Goal: Check status: Check status

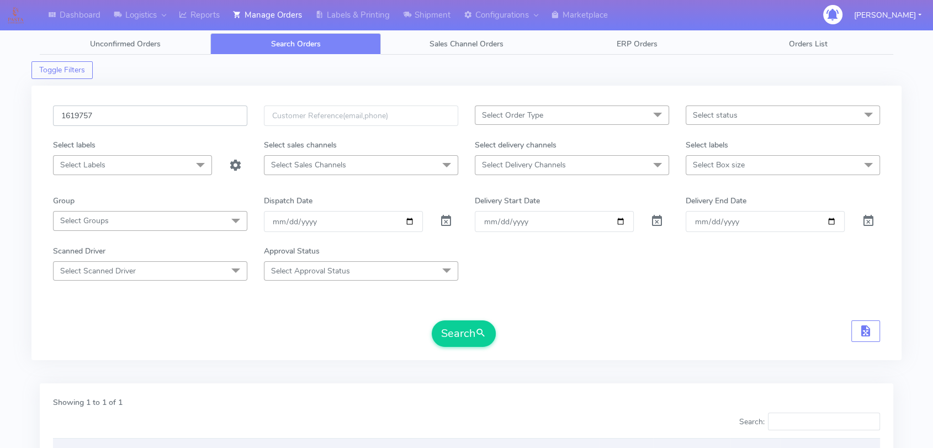
click at [183, 115] on input "1619757" at bounding box center [150, 115] width 194 height 20
click at [183, 114] on input "1619757" at bounding box center [150, 115] width 194 height 20
paste input "192"
type input "1619192"
click at [478, 338] on span "submit" at bounding box center [480, 333] width 11 height 15
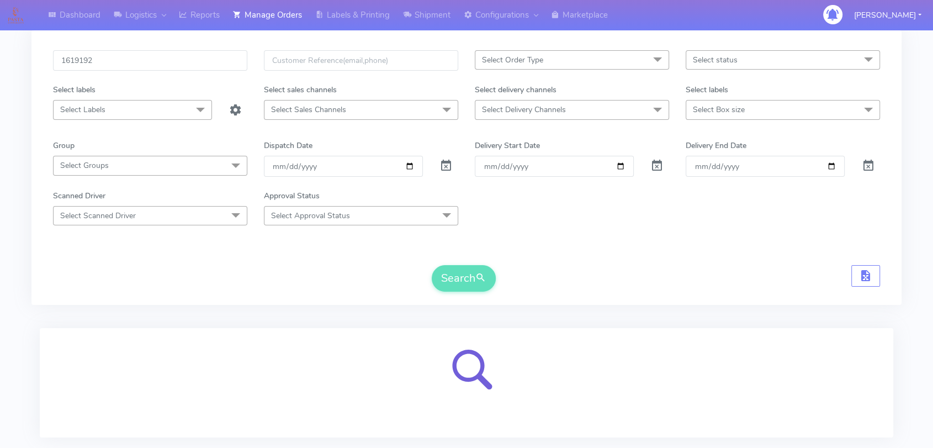
scroll to position [122, 0]
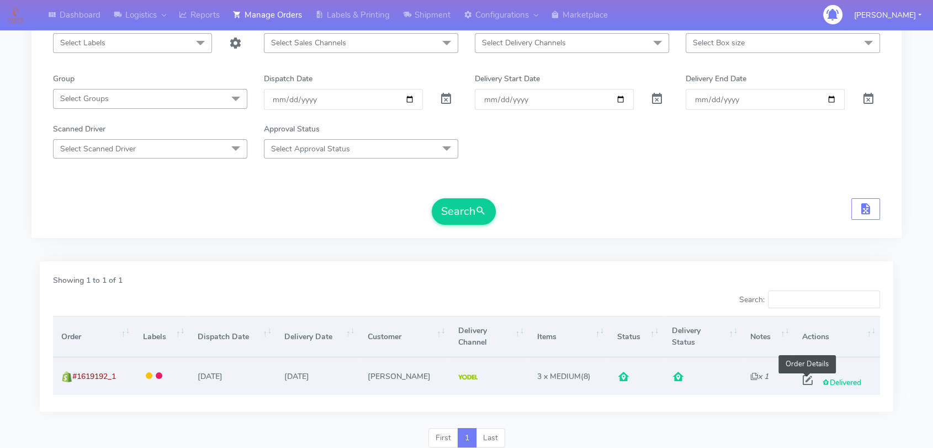
click at [807, 382] on span at bounding box center [808, 382] width 20 height 10
select select "5"
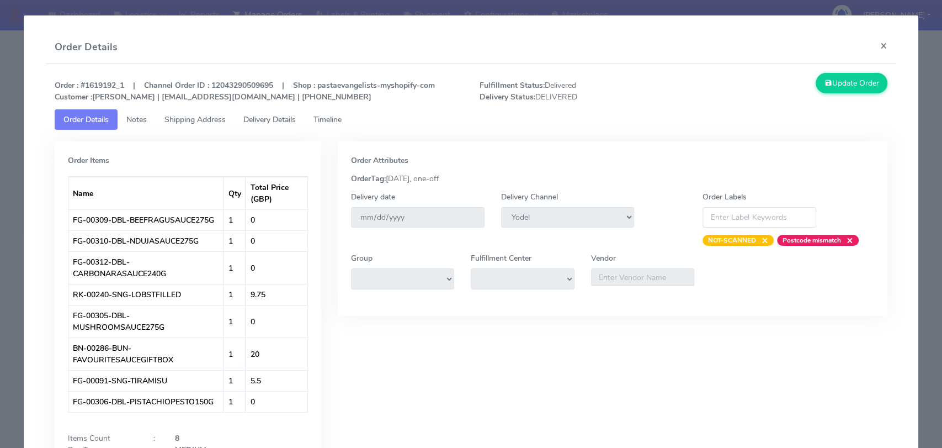
click at [296, 120] on span "Delivery Details" at bounding box center [269, 119] width 52 height 10
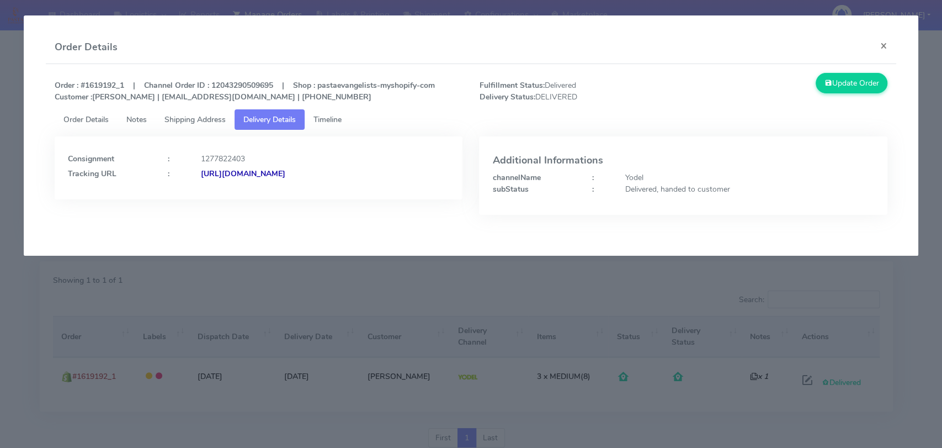
drag, startPoint x: 423, startPoint y: 179, endPoint x: 320, endPoint y: 171, distance: 103.6
click at [320, 171] on div "[URL][DOMAIN_NAME]" at bounding box center [326, 174] width 266 height 12
copy strong "JJD0002249960889991"
click at [25, 107] on app-order-update "Order Details × Order : #1619192_1 | Channel Order ID : 12043290509695 | Shop :…" at bounding box center [472, 135] width 896 height 240
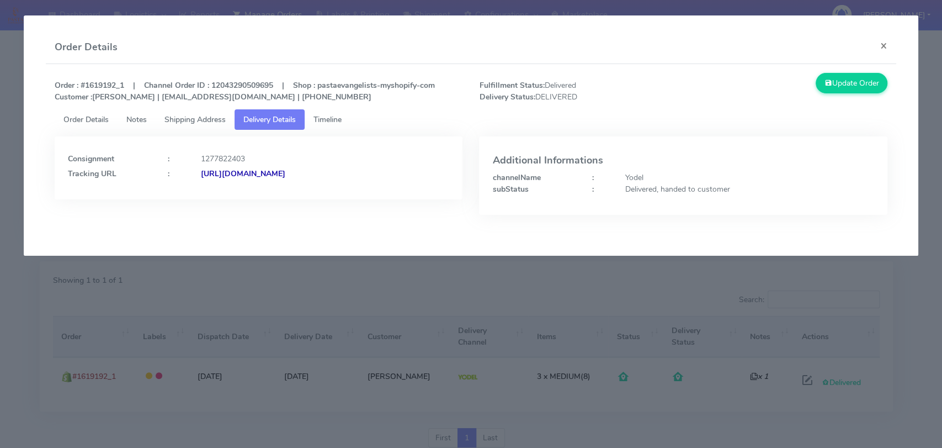
click at [18, 103] on modal-container "Order Details × Order : #1619192_1 | Channel Order ID : 12043290509695 | Shop :…" at bounding box center [471, 224] width 942 height 448
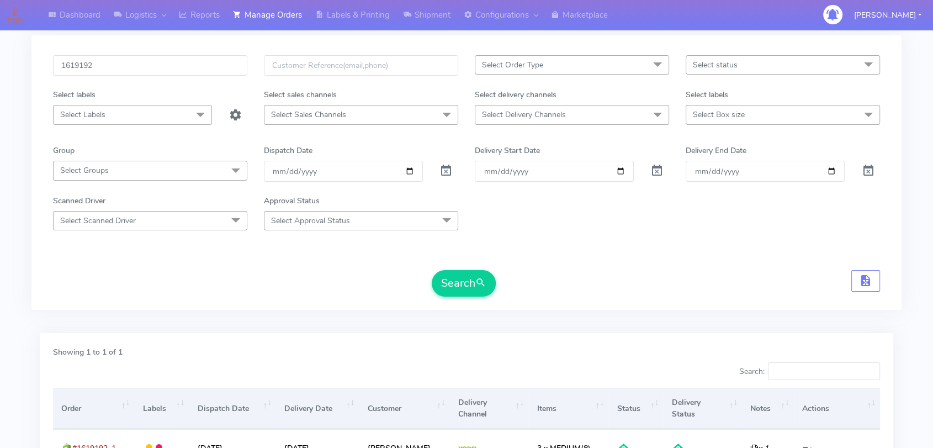
scroll to position [0, 0]
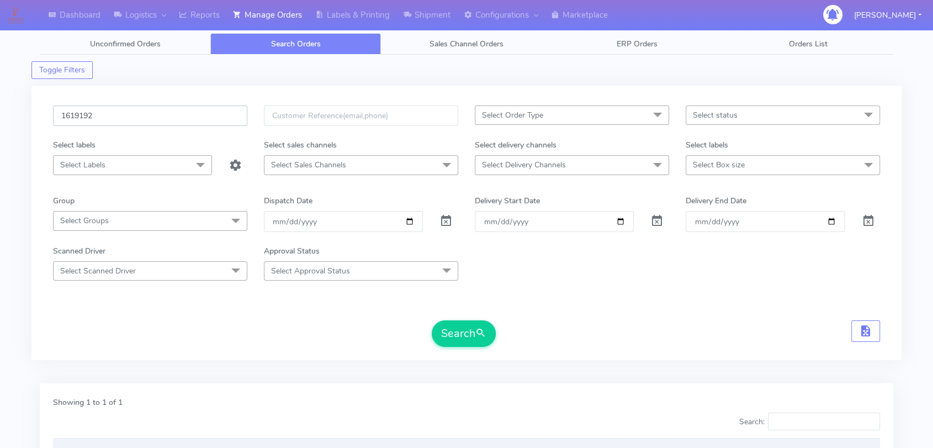
click at [129, 120] on input "1619192" at bounding box center [150, 115] width 194 height 20
paste input "214"
type input "1619214"
click at [455, 342] on button "Search" at bounding box center [464, 333] width 64 height 27
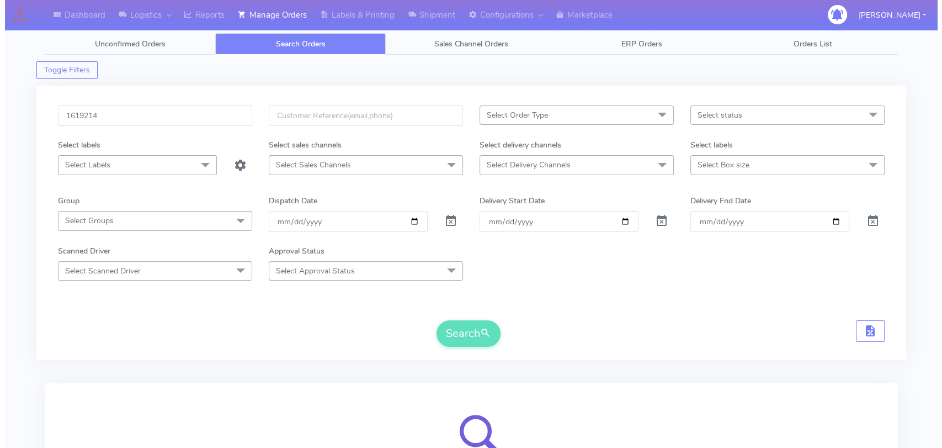
scroll to position [122, 0]
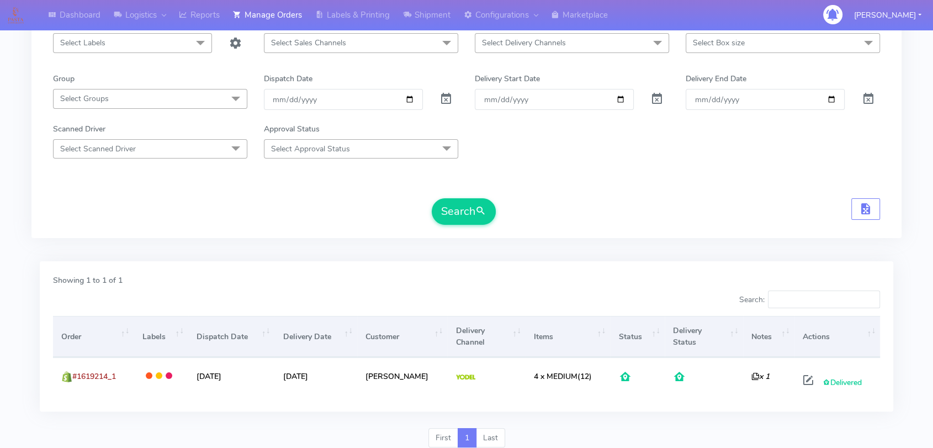
click at [688, 158] on form "1619214 Select Order Type Select All MEALS ATAVI One Off Pasta Club Gift Kit Ev…" at bounding box center [466, 103] width 827 height 241
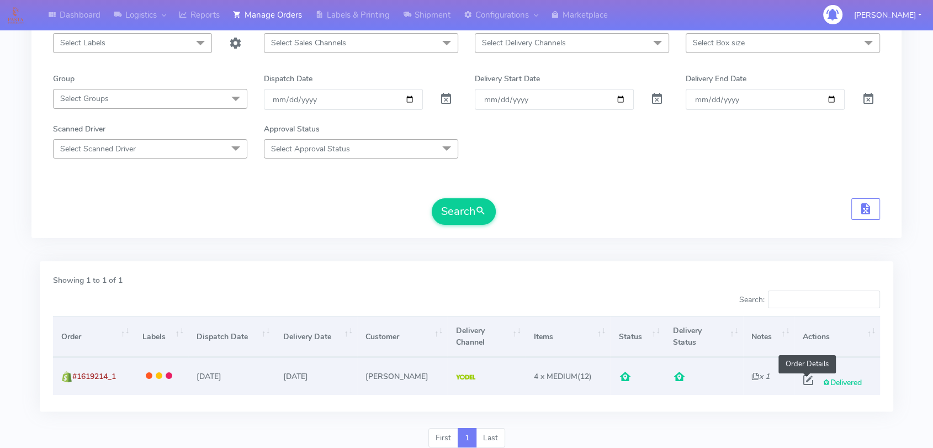
click at [802, 378] on span at bounding box center [808, 382] width 20 height 10
select select "5"
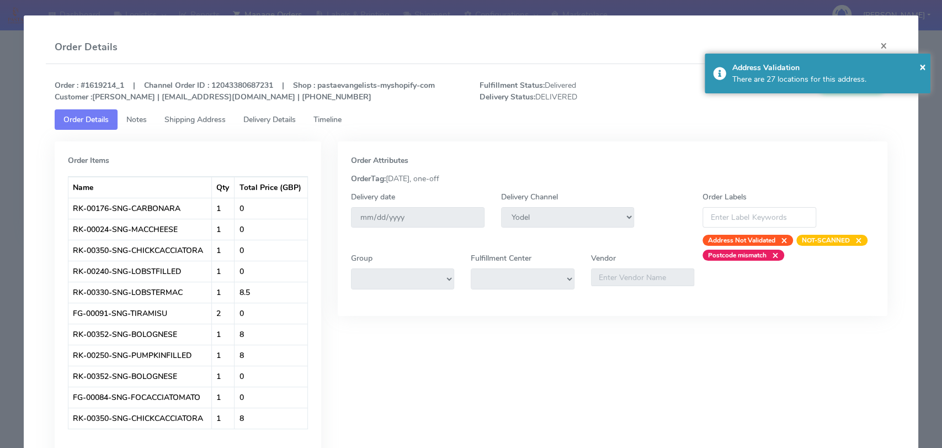
click at [279, 121] on span "Delivery Details" at bounding box center [269, 119] width 52 height 10
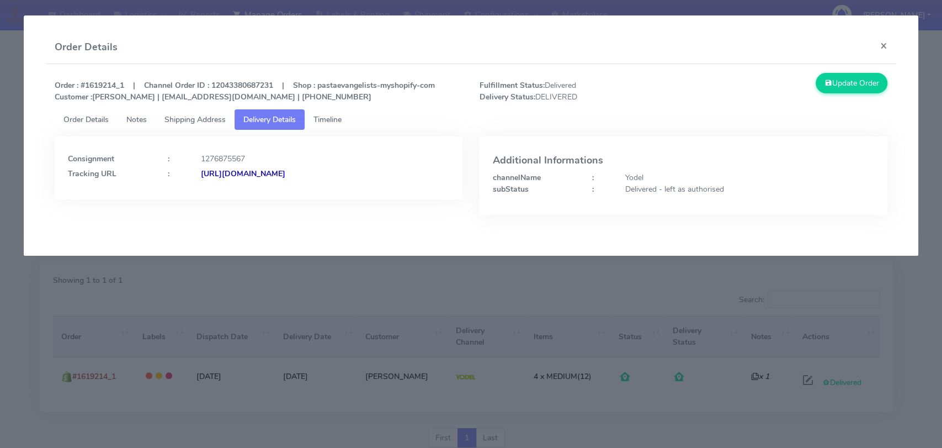
drag, startPoint x: 415, startPoint y: 176, endPoint x: 320, endPoint y: 178, distance: 95.0
click at [320, 178] on div "[URL][DOMAIN_NAME]" at bounding box center [326, 174] width 266 height 12
copy strong "JJD0002249960888106"
